Goal: Information Seeking & Learning: Understand process/instructions

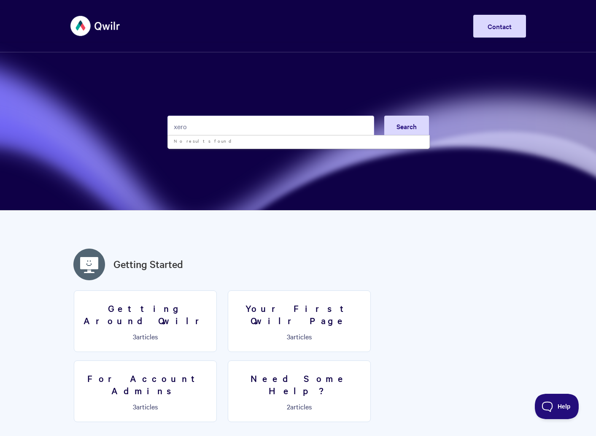
type input "xero"
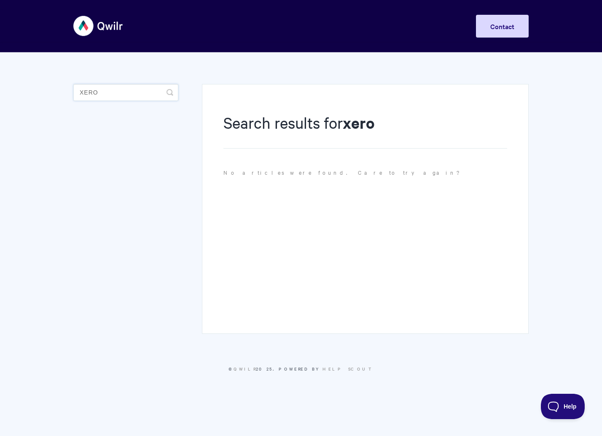
click at [106, 91] on input "xero" at bounding box center [125, 92] width 105 height 17
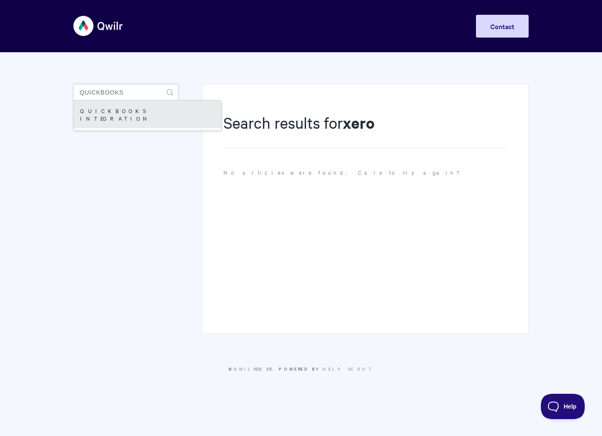
type input "quickbooks"
click at [146, 114] on link "QuickBooks Integration" at bounding box center [148, 114] width 148 height 28
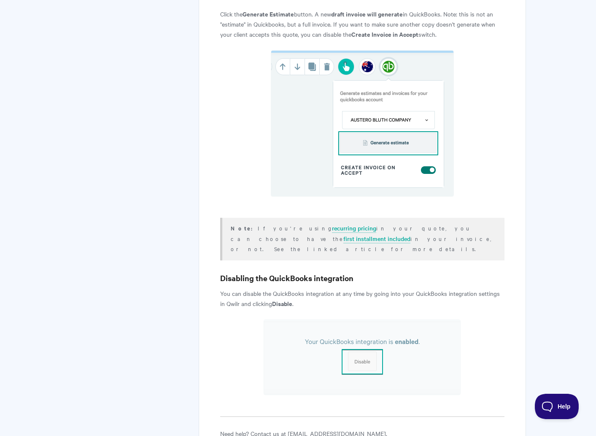
scroll to position [1720, 0]
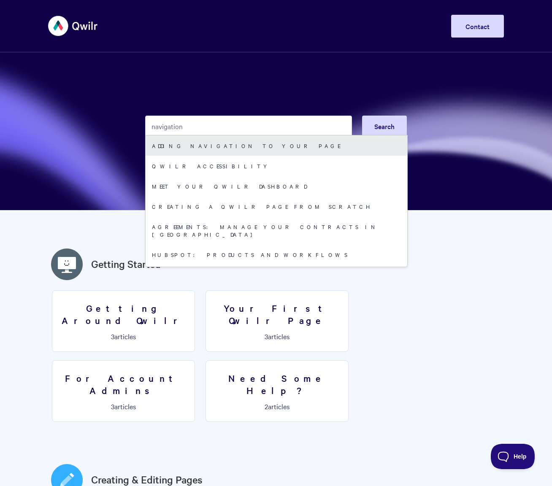
type input "navigation"
click at [209, 148] on link "Adding Navigation to your Page" at bounding box center [275, 145] width 261 height 20
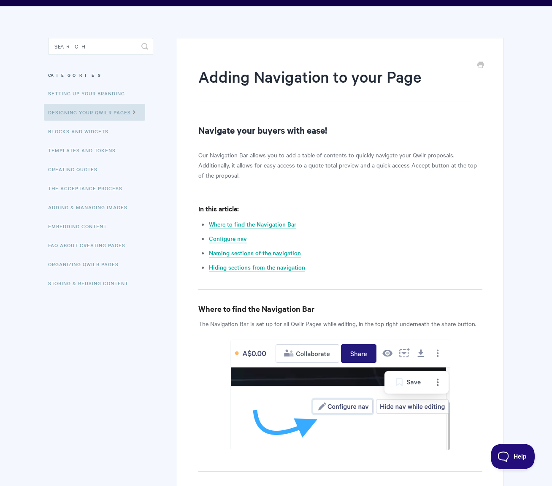
scroll to position [47, 0]
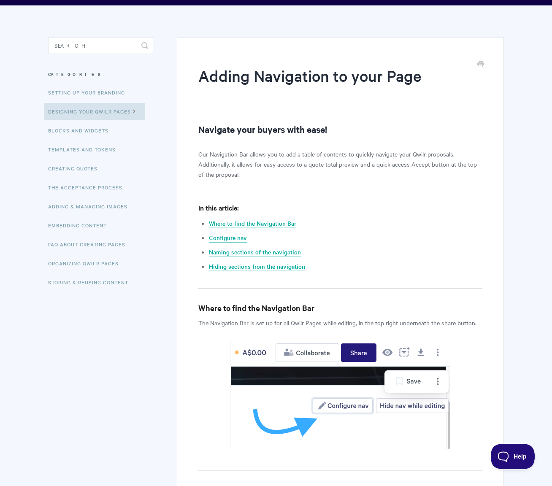
click at [232, 235] on link "Configure nav" at bounding box center [228, 237] width 38 height 9
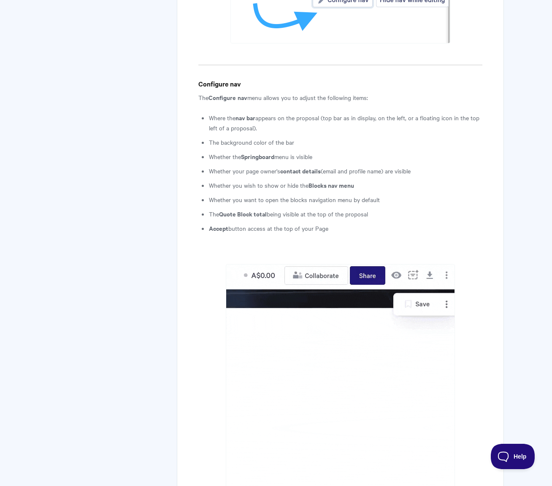
scroll to position [451, 0]
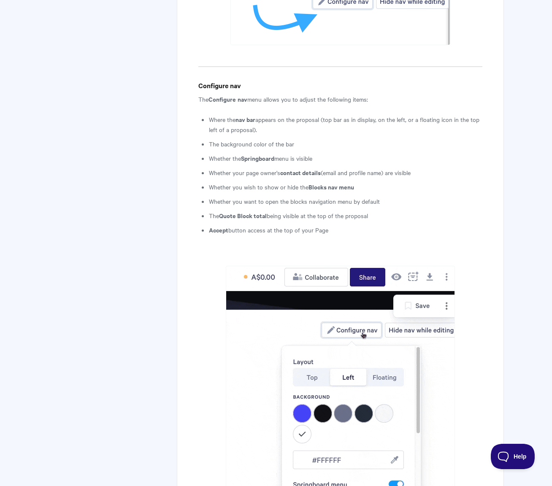
click at [202, 86] on h4 "Configure nav" at bounding box center [340, 85] width 284 height 11
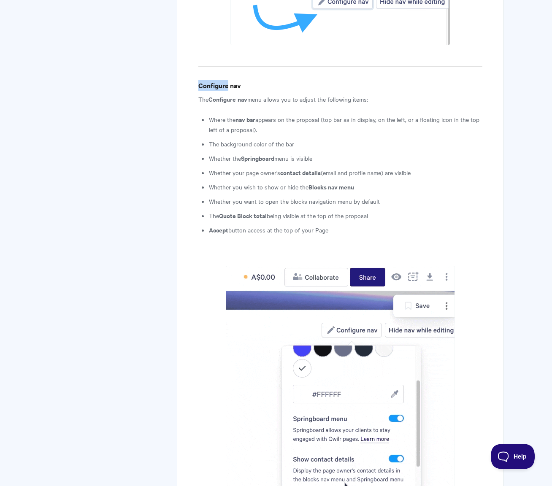
click at [202, 86] on h4 "Configure nav" at bounding box center [340, 85] width 284 height 11
